Goal: Task Accomplishment & Management: Manage account settings

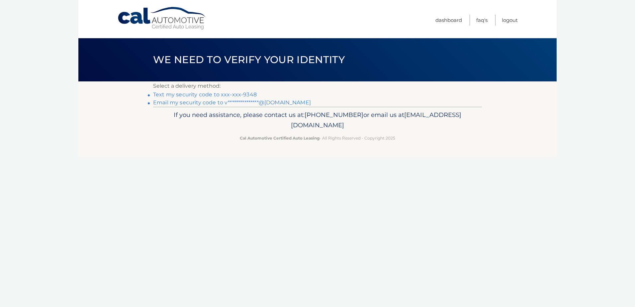
click at [252, 92] on link "Text my security code to xxx-xxx-9348" at bounding box center [205, 94] width 104 height 6
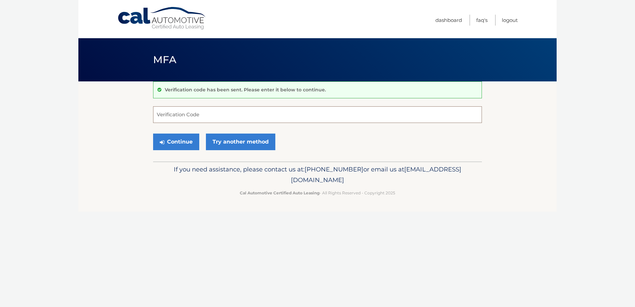
click at [269, 118] on input "Verification Code" at bounding box center [317, 114] width 329 height 17
click at [272, 117] on input "Verification Code" at bounding box center [317, 114] width 329 height 17
type input "816991"
click at [176, 148] on button "Continue" at bounding box center [176, 141] width 46 height 17
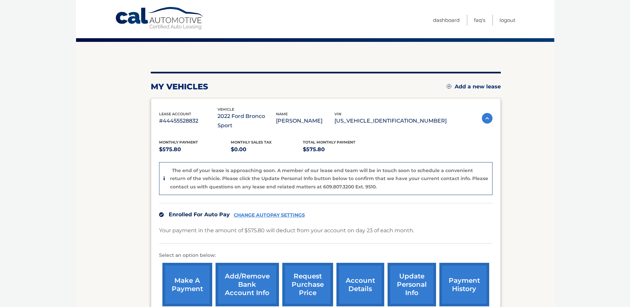
scroll to position [100, 0]
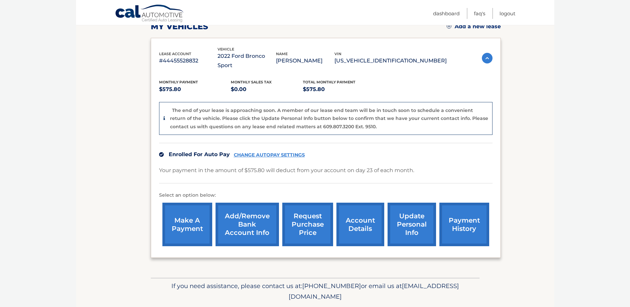
click at [369, 215] on link "account details" at bounding box center [360, 223] width 48 height 43
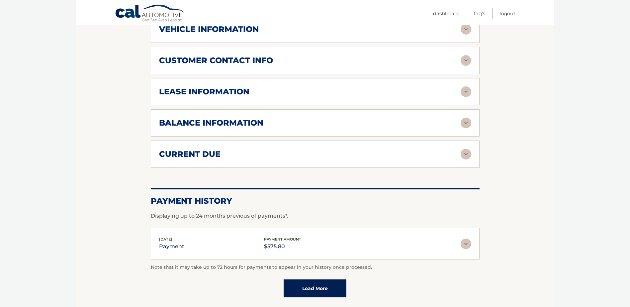
scroll to position [332, 0]
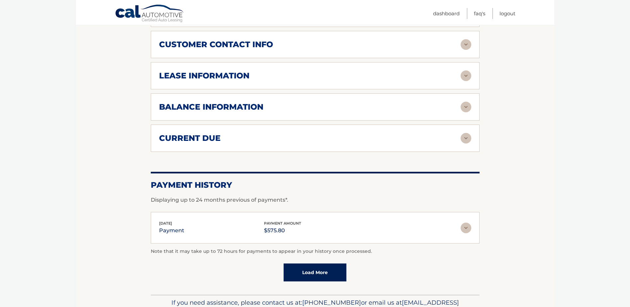
click at [464, 222] on img at bounding box center [465, 227] width 11 height 11
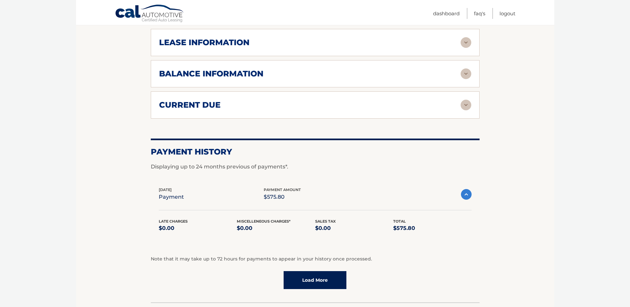
click at [332, 271] on link "Load More" at bounding box center [314, 280] width 63 height 18
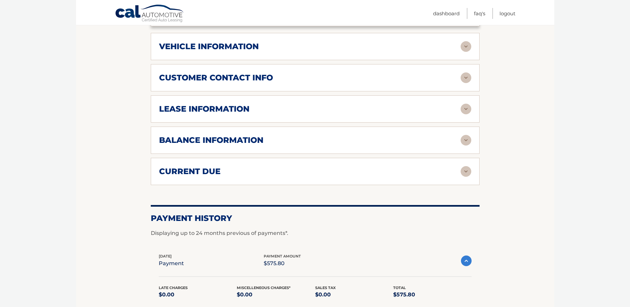
scroll to position [100, 0]
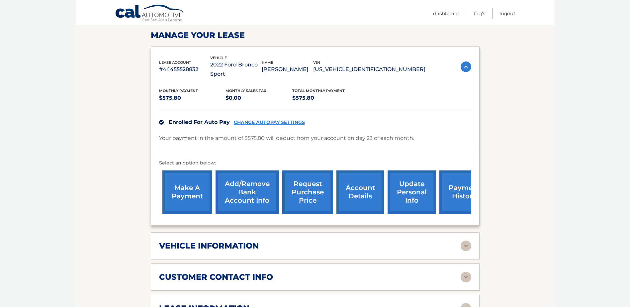
click at [246, 272] on h2 "customer contact info" at bounding box center [216, 277] width 114 height 10
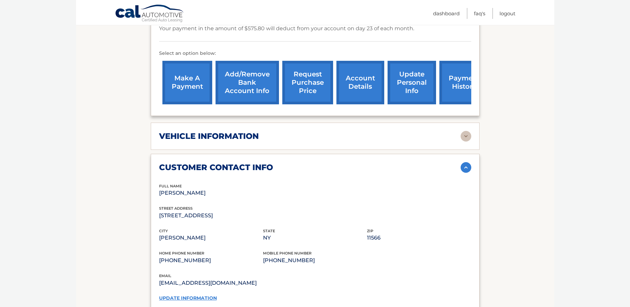
scroll to position [232, 0]
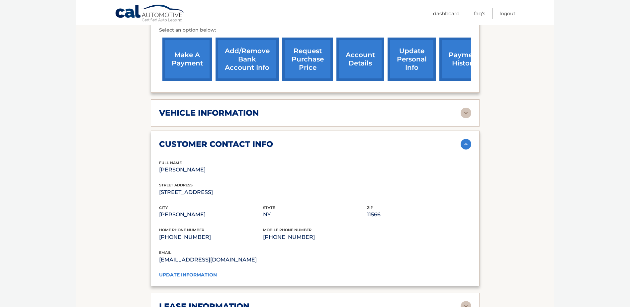
click at [262, 65] on link "Add/Remove bank account info" at bounding box center [246, 59] width 63 height 43
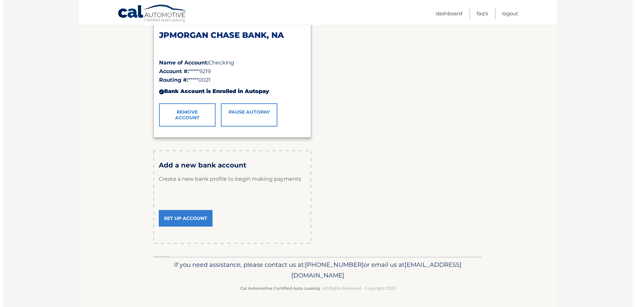
scroll to position [15, 0]
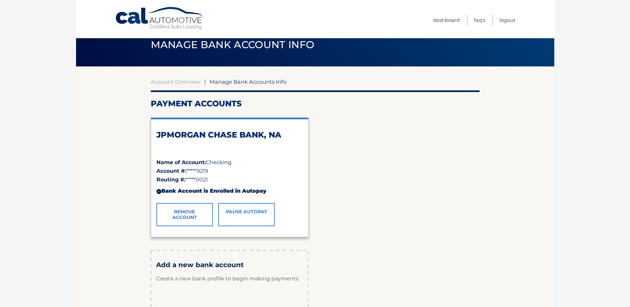
click at [192, 216] on link "Remove Account" at bounding box center [184, 214] width 56 height 23
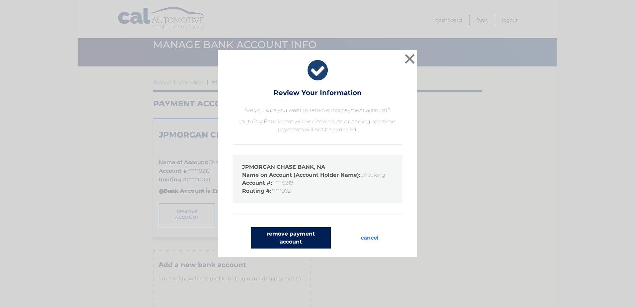
click at [303, 242] on button "remove payment account" at bounding box center [291, 237] width 80 height 21
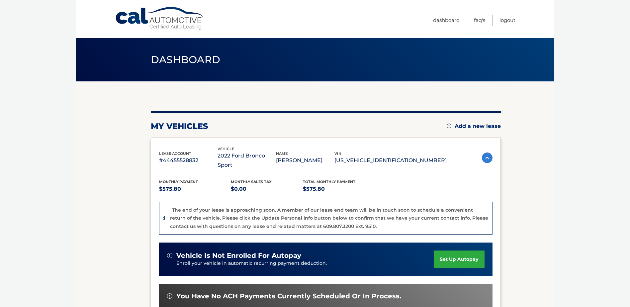
click at [486, 153] on img at bounding box center [487, 157] width 11 height 11
